Goal: Obtain resource: Download file/media

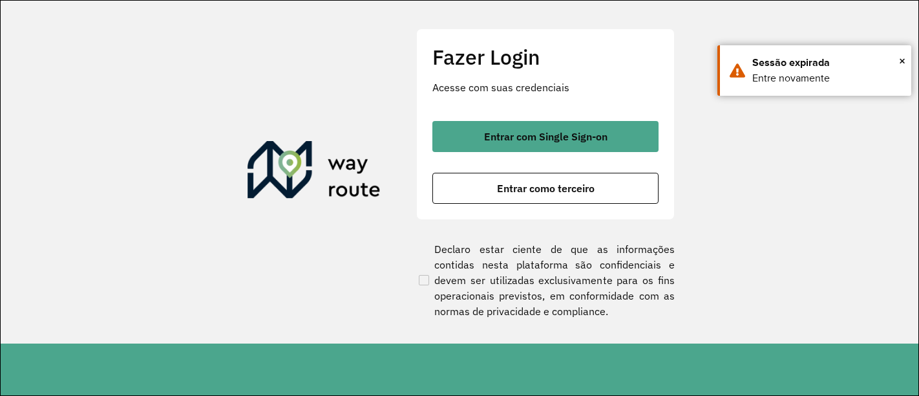
click at [531, 142] on span "Entrar com Single Sign-on" at bounding box center [545, 136] width 123 height 10
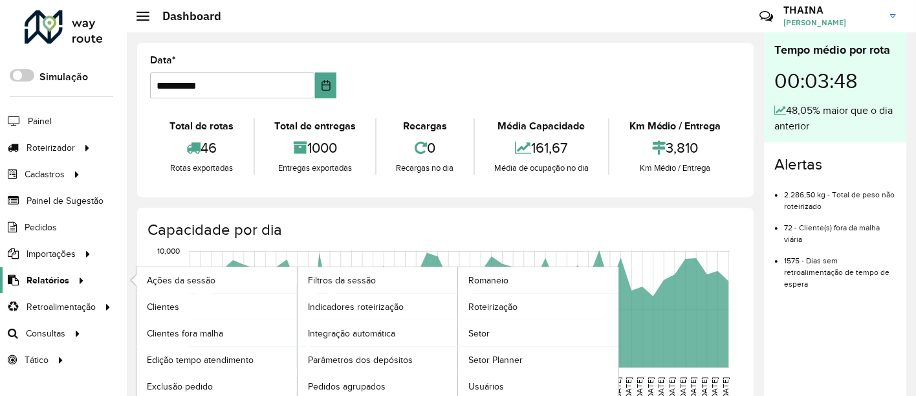
click at [48, 281] on span "Relatórios" at bounding box center [48, 280] width 43 height 14
click at [522, 274] on link "Romaneio" at bounding box center [538, 280] width 160 height 26
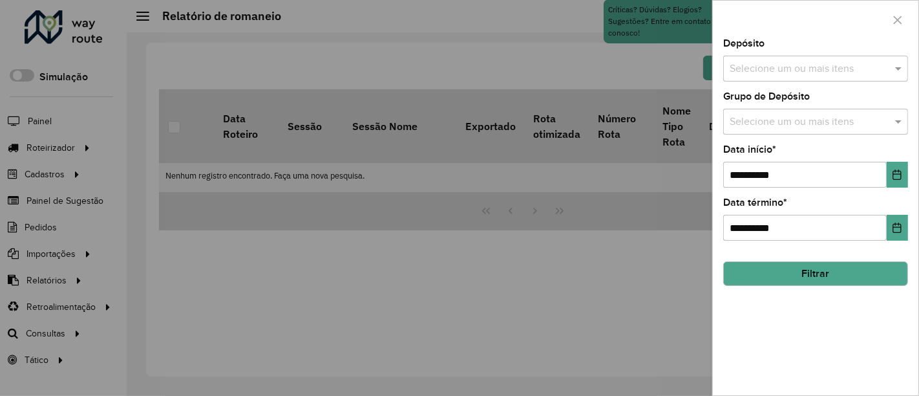
click at [783, 70] on input "text" at bounding box center [810, 69] width 166 height 16
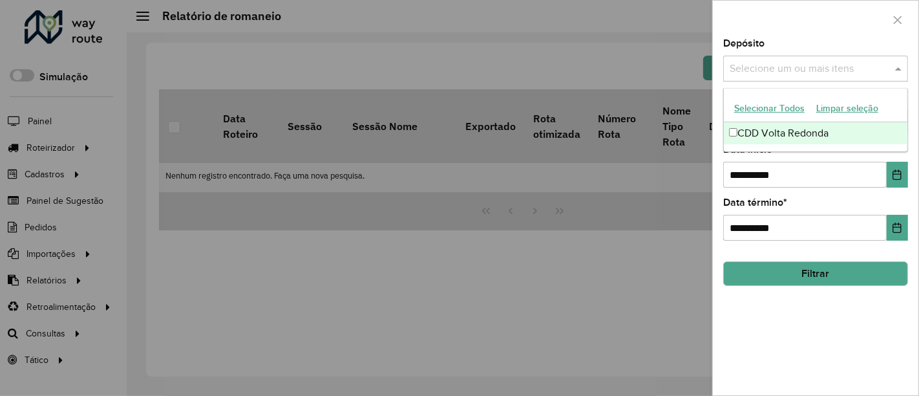
click at [772, 132] on div "CDD Volta Redonda" at bounding box center [816, 133] width 184 height 22
click at [777, 156] on label "Data início *" at bounding box center [749, 150] width 53 height 16
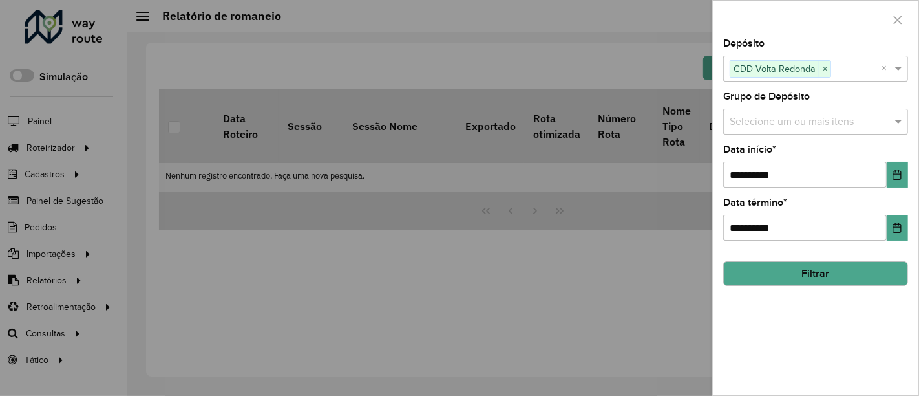
click at [751, 120] on input "text" at bounding box center [810, 122] width 166 height 16
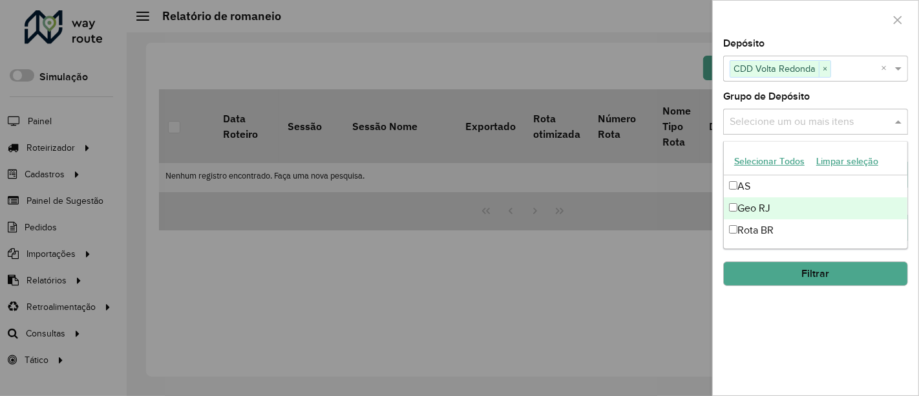
click at [738, 202] on div "Geo RJ" at bounding box center [816, 208] width 184 height 22
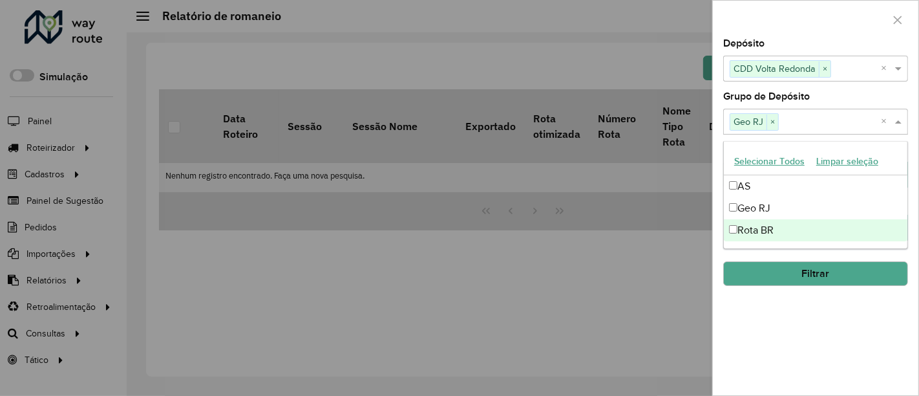
drag, startPoint x: 767, startPoint y: 352, endPoint x: 774, endPoint y: 291, distance: 61.2
click at [766, 348] on div "**********" at bounding box center [816, 217] width 206 height 356
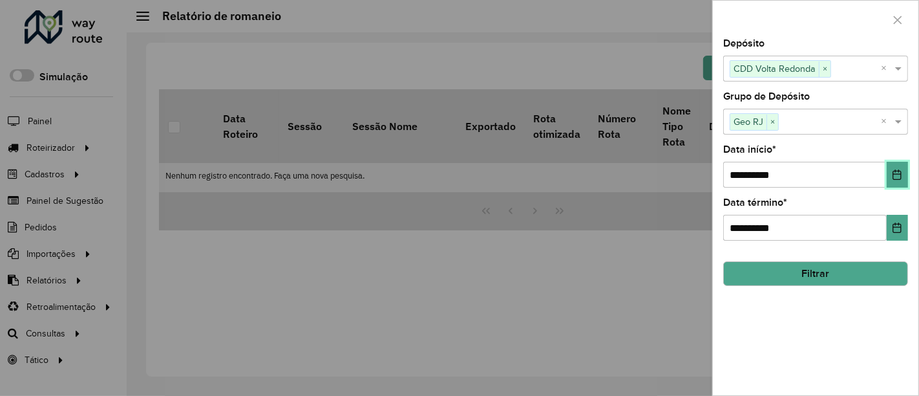
click at [894, 173] on icon "Choose Date" at bounding box center [898, 174] width 8 height 10
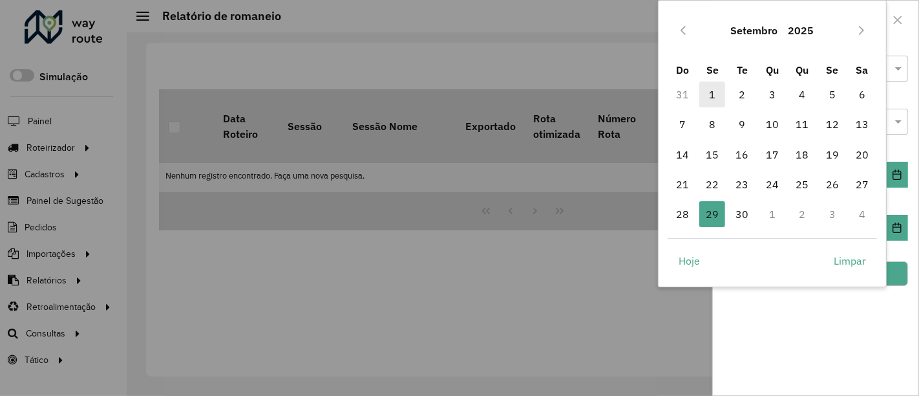
click at [711, 95] on span "1" at bounding box center [713, 94] width 26 height 26
type input "**********"
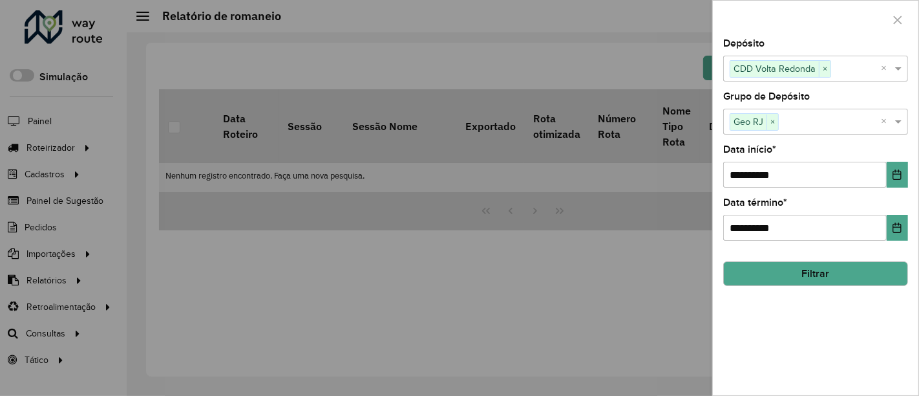
click at [817, 330] on div "**********" at bounding box center [816, 217] width 206 height 356
click at [812, 263] on button "Filtrar" at bounding box center [815, 273] width 185 height 25
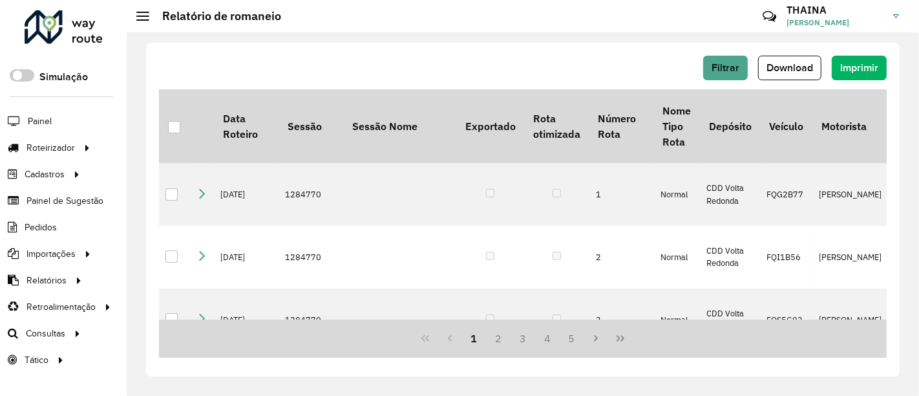
drag, startPoint x: 791, startPoint y: 67, endPoint x: 789, endPoint y: 85, distance: 17.6
click at [791, 67] on span "Download" at bounding box center [790, 67] width 47 height 11
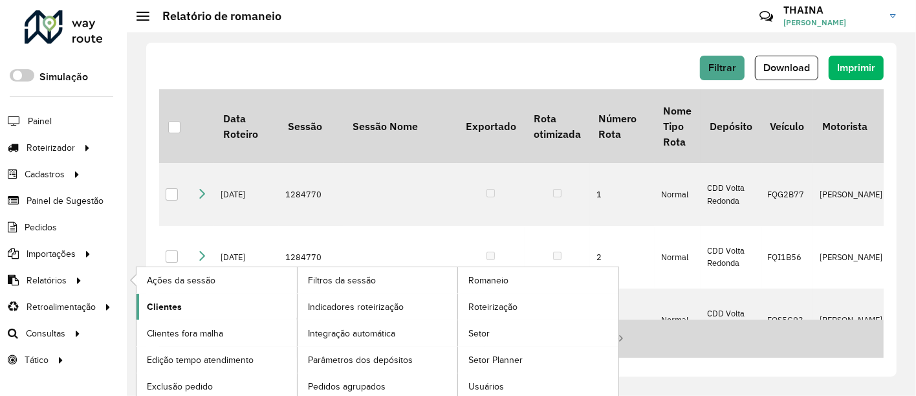
click at [160, 304] on span "Clientes" at bounding box center [164, 307] width 35 height 14
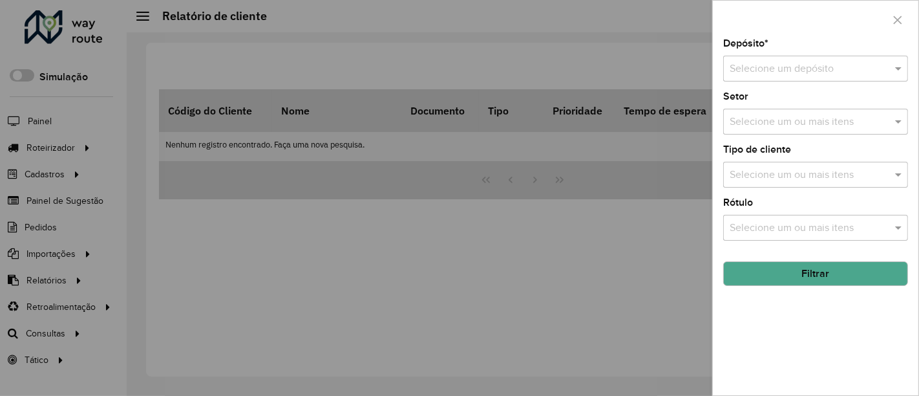
click at [829, 68] on input "text" at bounding box center [803, 69] width 146 height 16
click at [811, 107] on span "CDD Volta Redonda" at bounding box center [774, 105] width 91 height 11
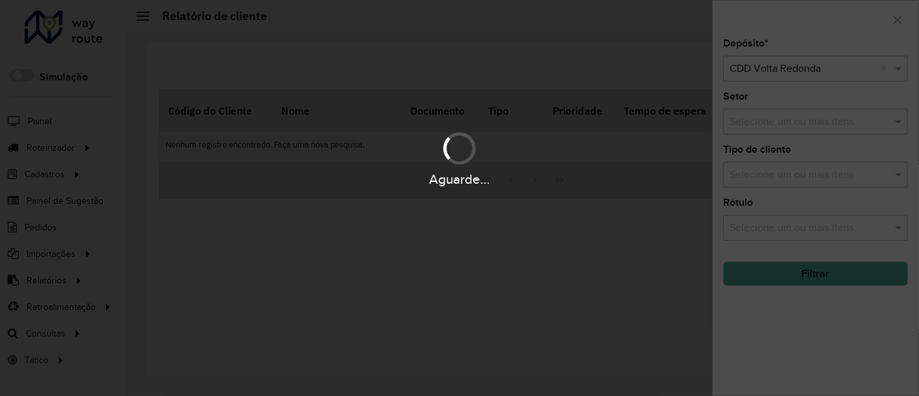
click at [809, 122] on div "Aguarde..." at bounding box center [459, 198] width 919 height 396
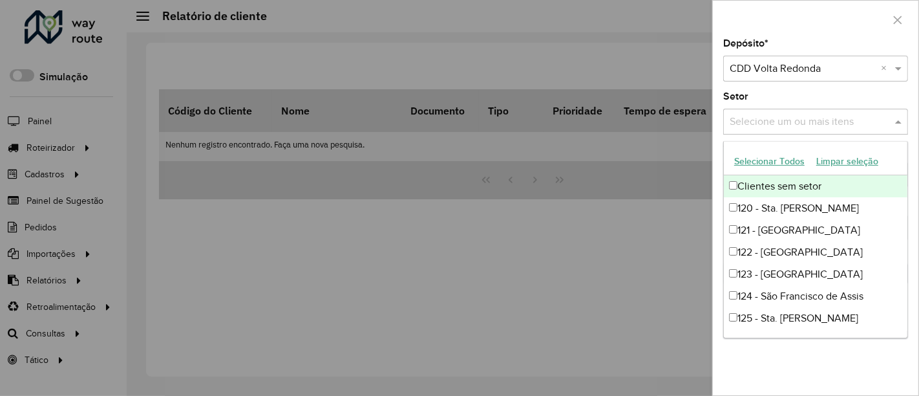
click at [809, 122] on input "text" at bounding box center [810, 122] width 166 height 16
click at [753, 161] on button "Selecionar Todos" at bounding box center [770, 161] width 82 height 20
click at [915, 133] on div "Depósito * Selecione um depósito × CDD Volta Redonda × Setor Selecione um ou ma…" at bounding box center [815, 198] width 207 height 396
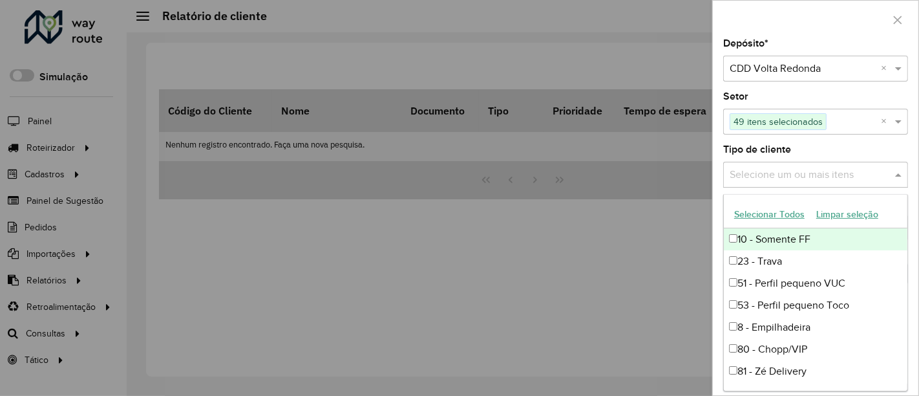
click at [809, 180] on input "text" at bounding box center [810, 175] width 166 height 16
click at [755, 219] on button "Selecionar Todos" at bounding box center [770, 214] width 82 height 20
click at [915, 187] on div "Depósito * Selecione um depósito × CDD Volta Redonda × Setor Selecione um ou ma…" at bounding box center [815, 198] width 207 height 396
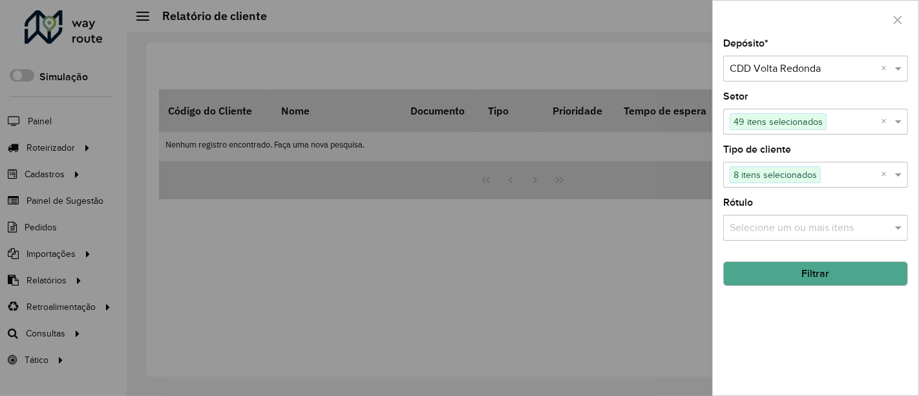
click at [819, 228] on input "text" at bounding box center [810, 228] width 166 height 16
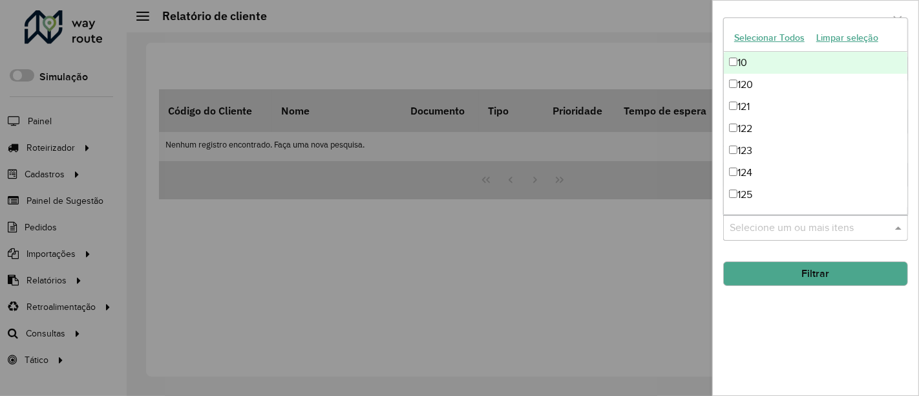
click at [756, 35] on button "Selecionar Todos" at bounding box center [770, 38] width 82 height 20
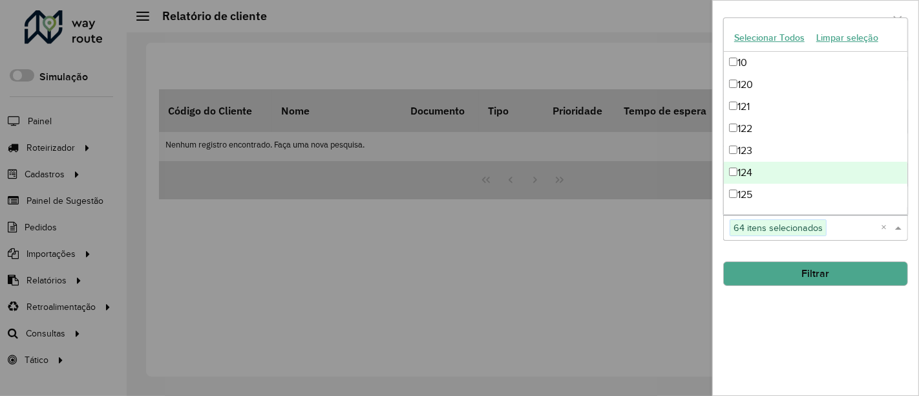
click at [820, 270] on button "Filtrar" at bounding box center [815, 273] width 185 height 25
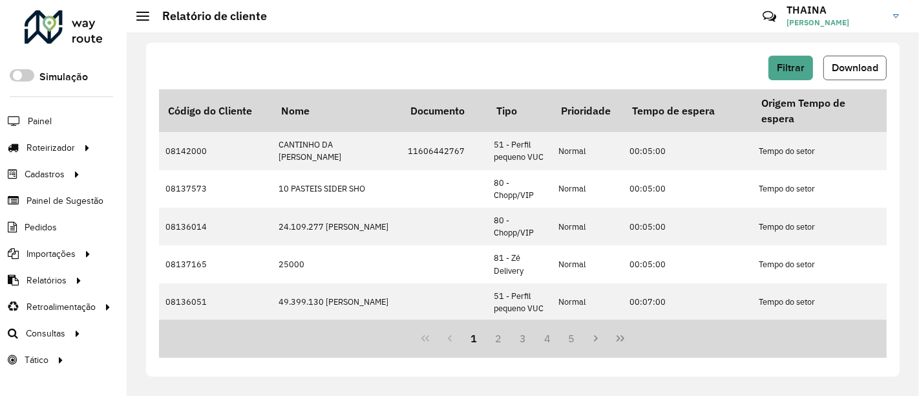
click at [868, 59] on button "Download" at bounding box center [855, 68] width 63 height 25
